Goal: Task Accomplishment & Management: Use online tool/utility

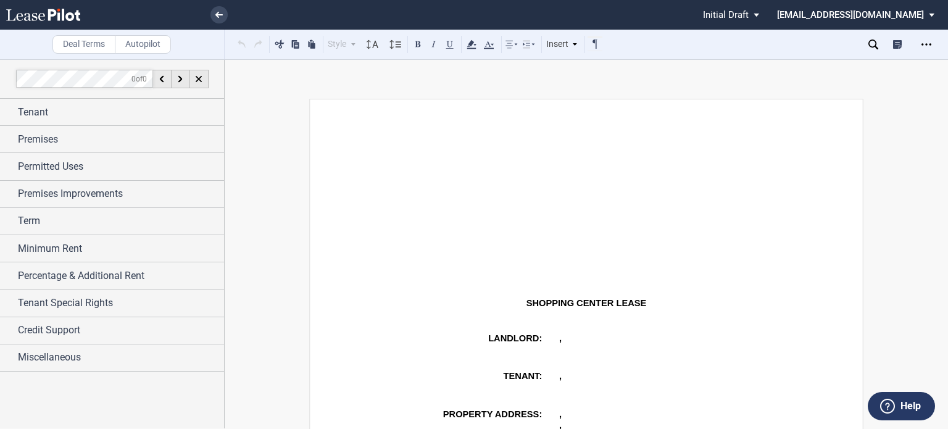
click at [691, 385] on td "﻿ ﻿ , AN INDIVIDUAL , , AN INDIVIDUAL , , , and and ﻿ ﻿ , AN INDIVIDUAL ﻿ ﻿ ﻿ ﻿…" at bounding box center [690, 382] width 273 height 22
click at [684, 382] on p "﻿ ﻿ , AN INDIVIDUAL , , AN INDIVIDUAL , , , and and ﻿ ﻿ , AN INDIVIDUAL" at bounding box center [690, 376] width 263 height 11
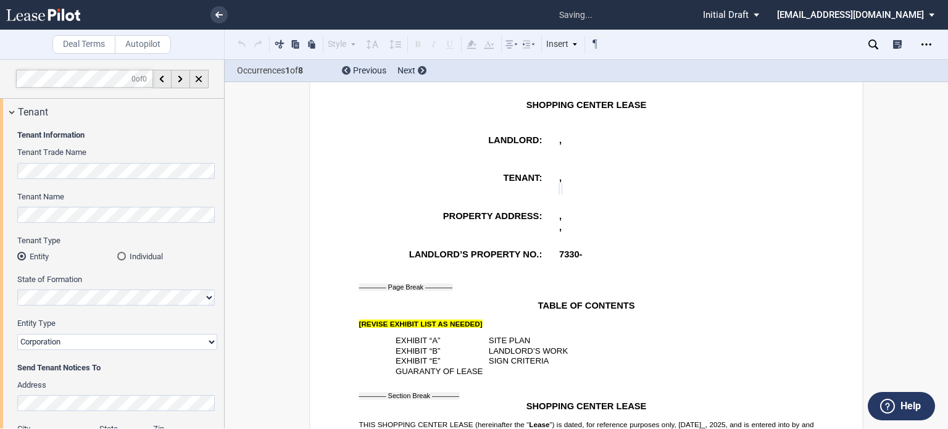
scroll to position [205, 0]
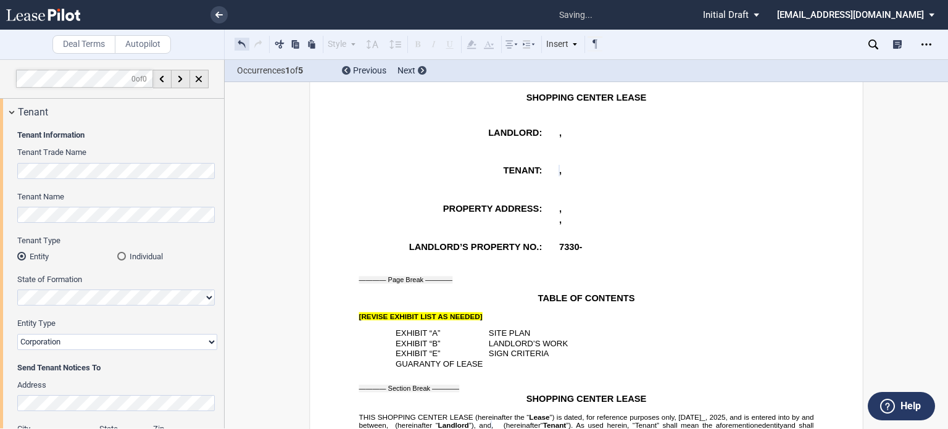
click at [242, 44] on button at bounding box center [241, 43] width 15 height 15
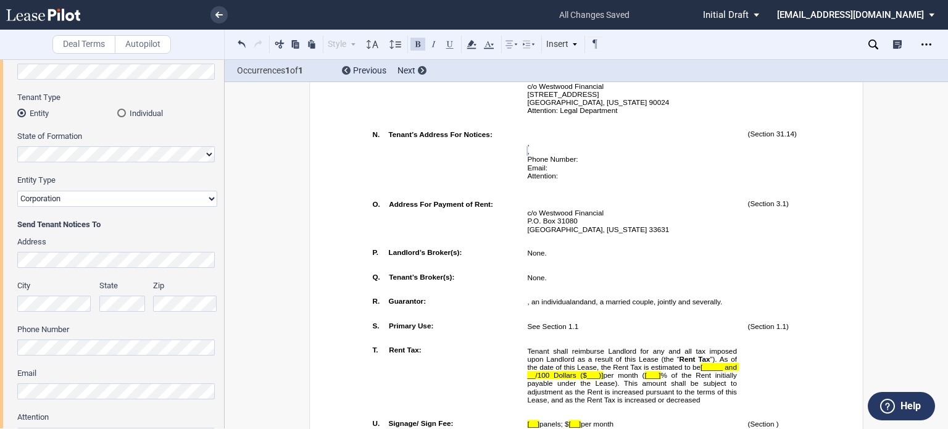
scroll to position [0, 0]
click at [0, 299] on div "Tenant Information Tenant Trade Name Tenant Name Tenant Type Entity Individual …" at bounding box center [112, 243] width 224 height 523
drag, startPoint x: 224, startPoint y: 155, endPoint x: 221, endPoint y: 194, distance: 38.9
click at [221, 194] on div at bounding box center [112, 243] width 225 height 369
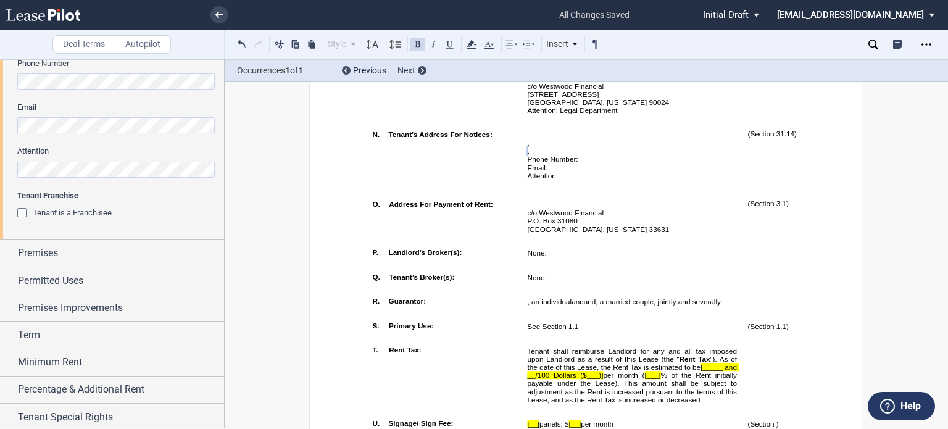
scroll to position [449, 0]
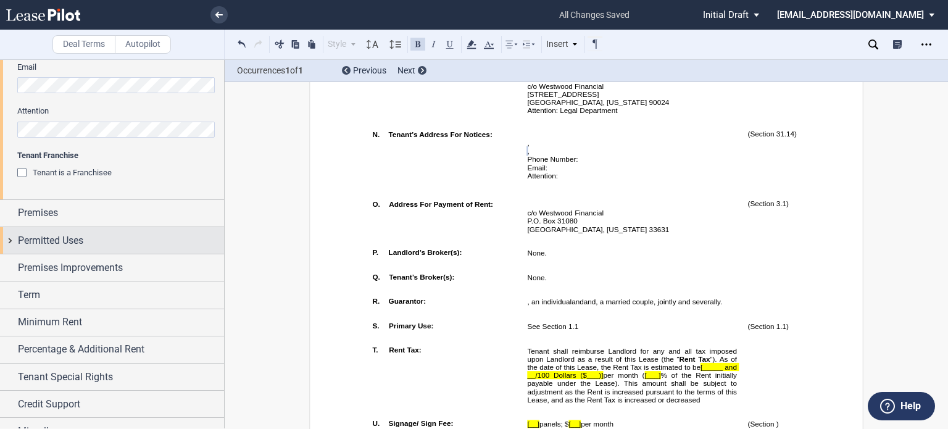
click at [108, 239] on div "Permitted Uses" at bounding box center [121, 240] width 206 height 15
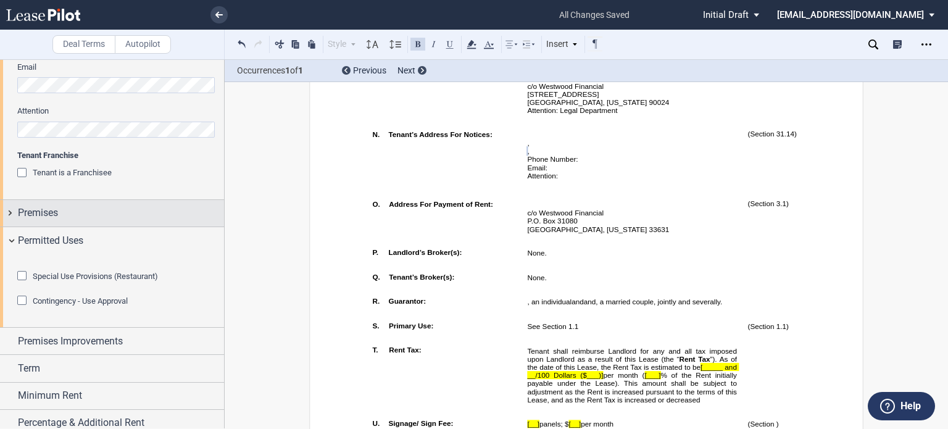
click at [99, 218] on div "Premises" at bounding box center [121, 212] width 206 height 15
